Goal: Find specific page/section: Find specific page/section

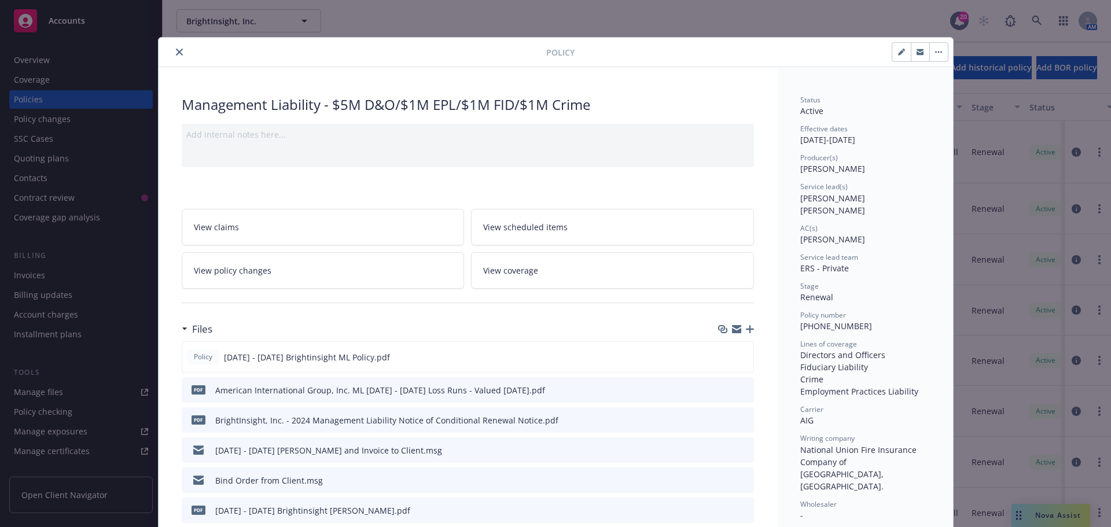
click at [176, 53] on icon "close" at bounding box center [179, 52] width 7 height 7
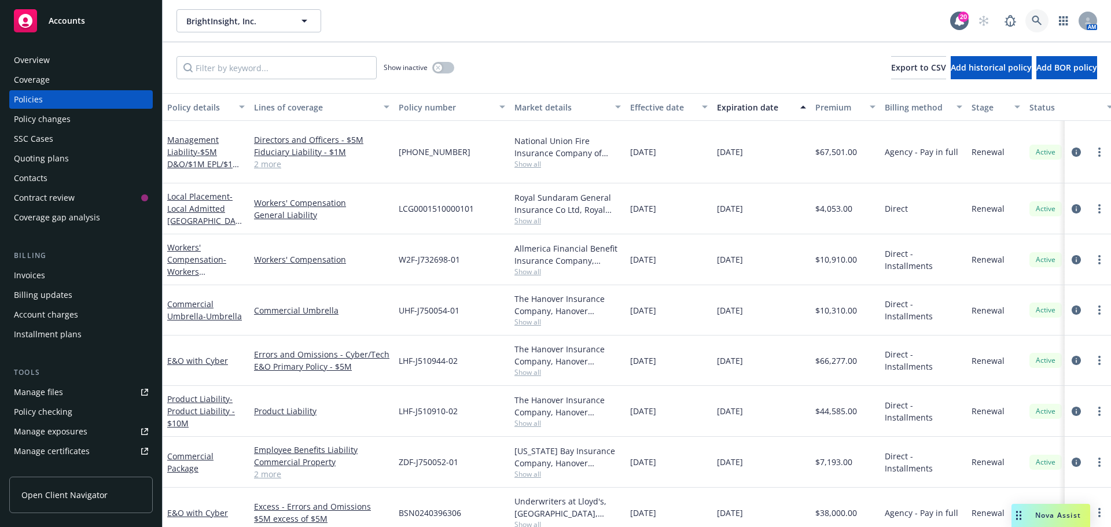
click at [1036, 17] on icon at bounding box center [1037, 21] width 10 height 10
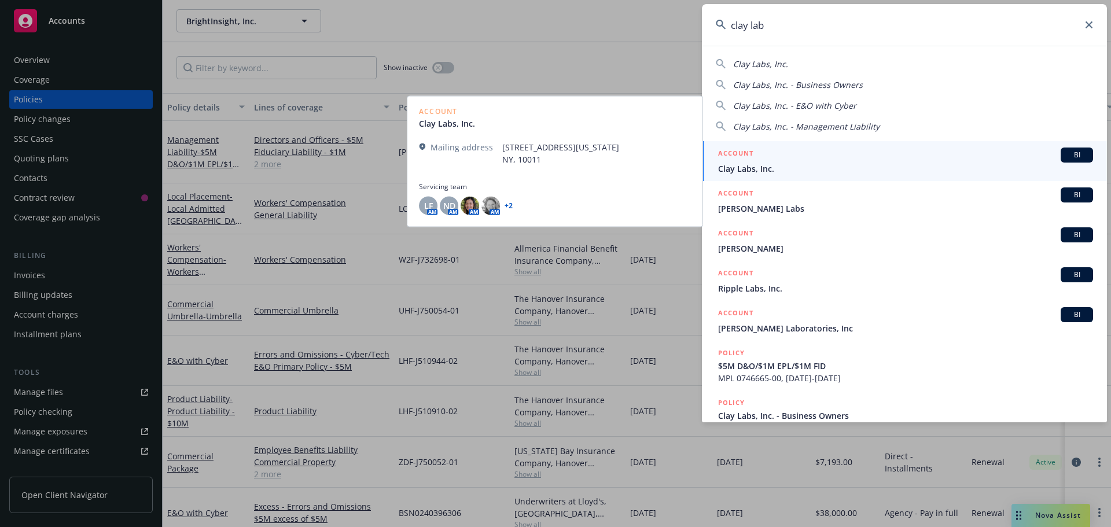
type input "clay lab"
click at [1075, 150] on span "BI" at bounding box center [1077, 155] width 23 height 10
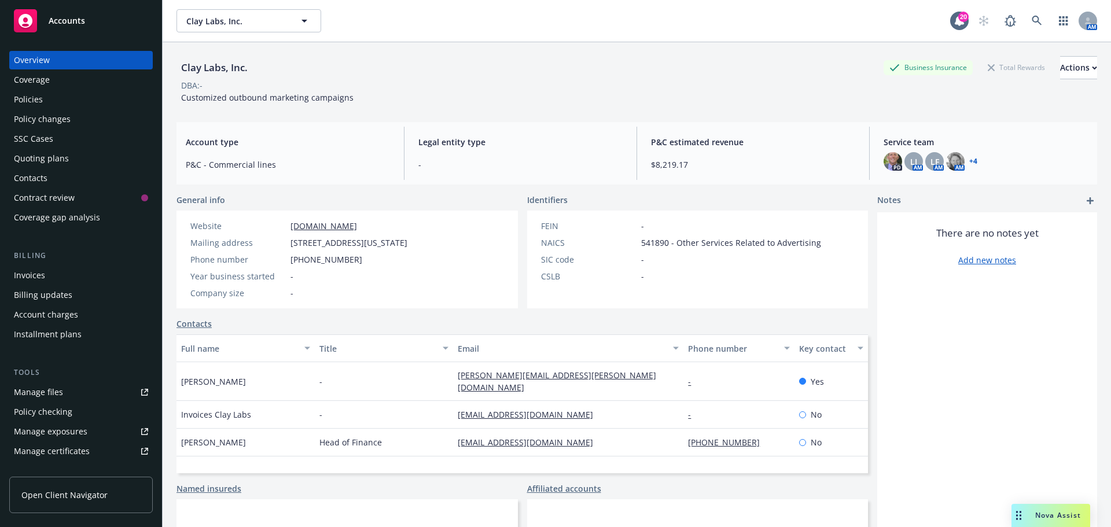
click at [36, 102] on div "Policies" at bounding box center [28, 99] width 29 height 19
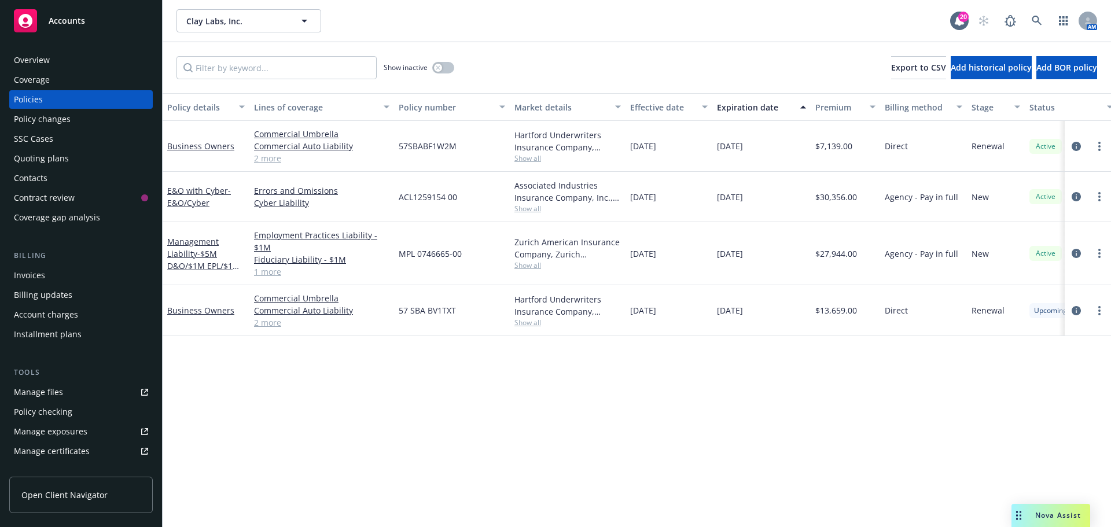
click at [531, 210] on span "Show all" at bounding box center [568, 209] width 107 height 10
